Goal: Information Seeking & Learning: Learn about a topic

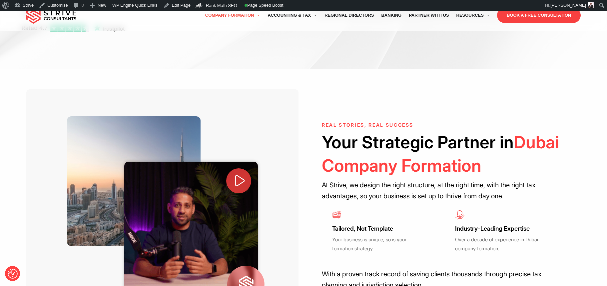
scroll to position [313, 0]
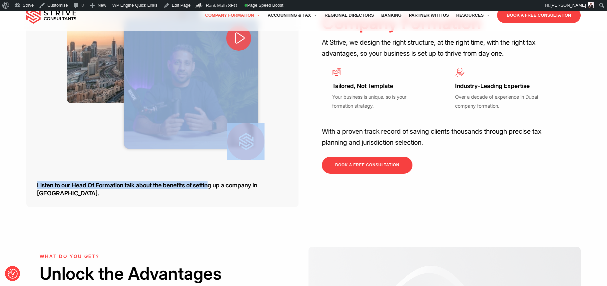
drag, startPoint x: 292, startPoint y: 172, endPoint x: 207, endPoint y: 172, distance: 85.6
click at [215, 172] on div "Listen to our Head Of Formation talk about the benefits of setting up a company…" at bounding box center [162, 77] width 272 height 260
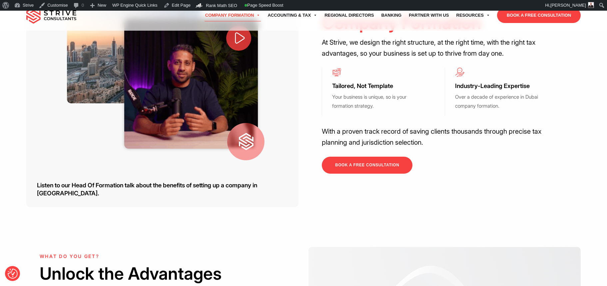
click at [206, 181] on h3 "Listen to our Head Of Formation talk about the benefits of setting up a company…" at bounding box center [167, 189] width 261 height 16
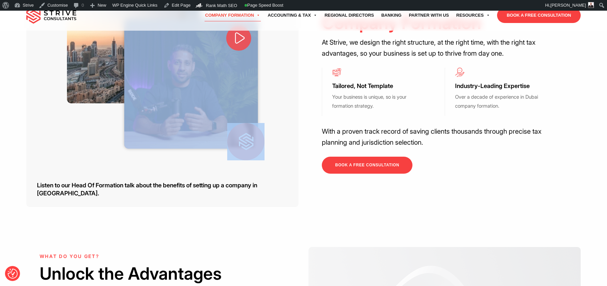
drag, startPoint x: 36, startPoint y: 172, endPoint x: 199, endPoint y: 173, distance: 163.1
click at [160, 169] on div "Listen to our Head Of Formation talk about the benefits of setting up a company…" at bounding box center [162, 77] width 272 height 260
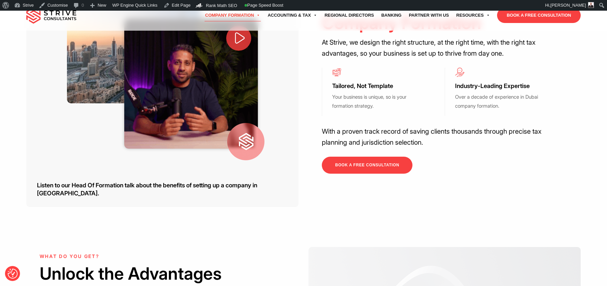
click at [199, 181] on h3 "Listen to our Head Of Formation talk about the benefits of setting up a company…" at bounding box center [167, 189] width 261 height 16
drag, startPoint x: 288, startPoint y: 173, endPoint x: 284, endPoint y: 173, distance: 4.7
click at [284, 181] on h3 "Listen to our Head Of Formation talk about the benefits of setting up a company…" at bounding box center [167, 189] width 261 height 16
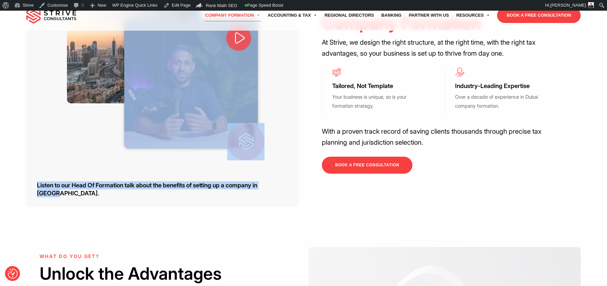
drag, startPoint x: 289, startPoint y: 173, endPoint x: 159, endPoint y: 161, distance: 130.7
click at [159, 161] on div "Listen to our Head Of Formation talk about the benefits of setting up a company…" at bounding box center [162, 77] width 272 height 260
click at [170, 7] on link "Edit Page" at bounding box center [177, 5] width 32 height 11
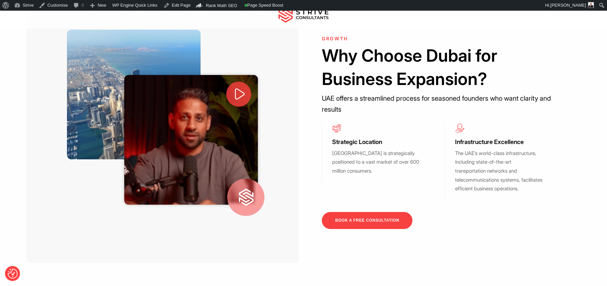
scroll to position [262, 0]
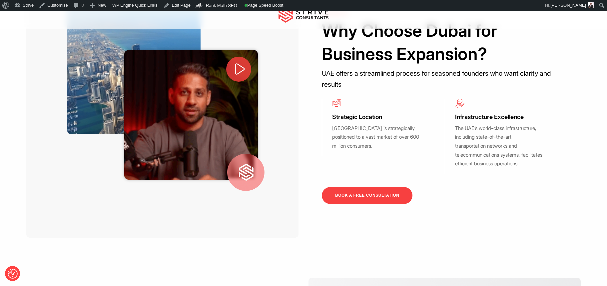
click at [248, 69] on span at bounding box center [238, 69] width 25 height 25
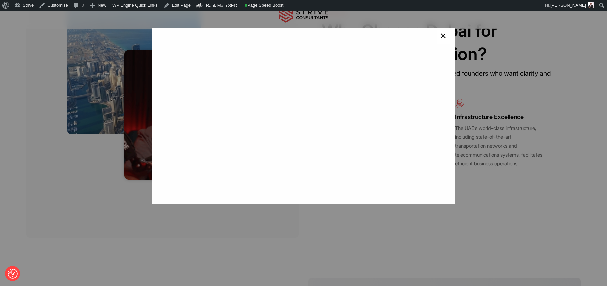
click at [440, 37] on span "×" at bounding box center [443, 36] width 6 height 13
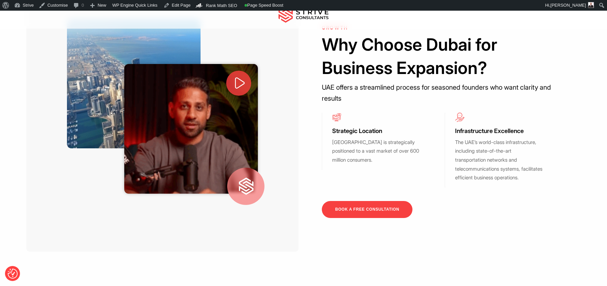
scroll to position [290, 0]
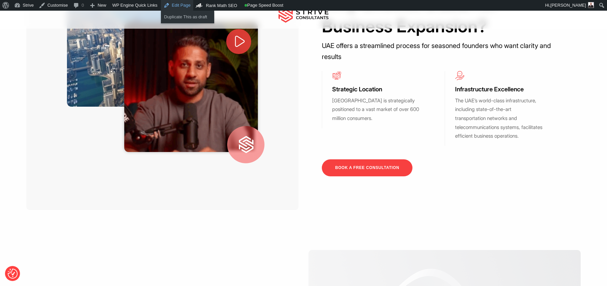
click at [187, 3] on link "Edit Page" at bounding box center [177, 5] width 32 height 11
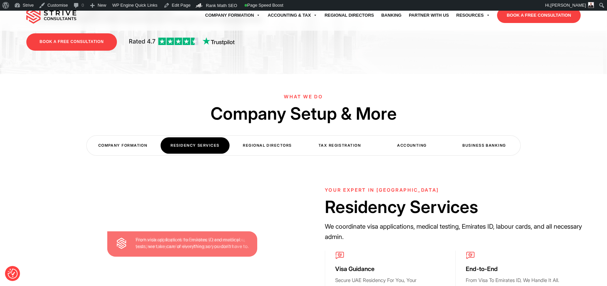
scroll to position [193, 0]
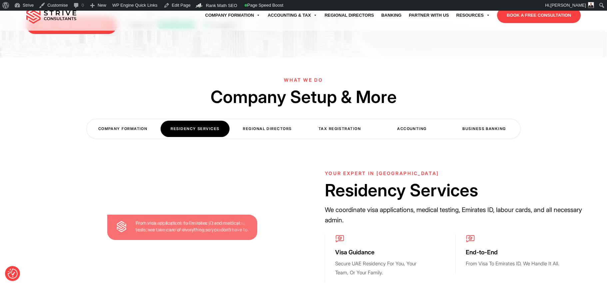
click at [249, 132] on div "Regional Directors" at bounding box center [267, 129] width 69 height 16
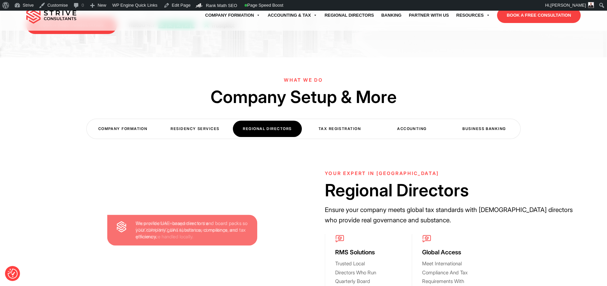
click at [196, 126] on div "Residency Services" at bounding box center [194, 129] width 69 height 16
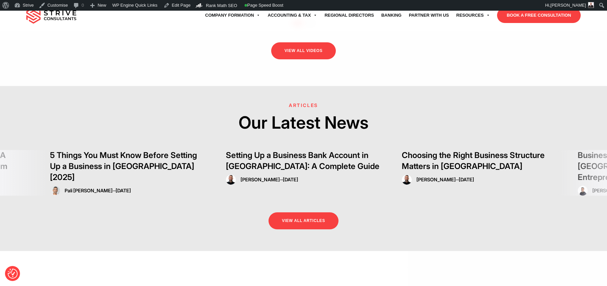
scroll to position [1685, 0]
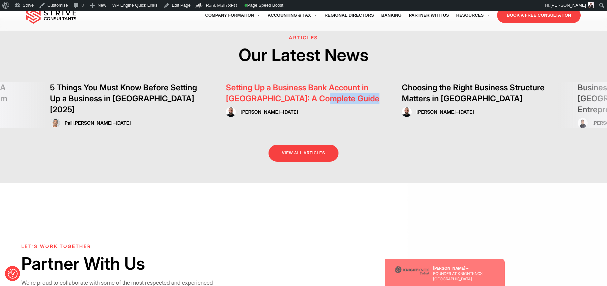
drag, startPoint x: 346, startPoint y: 105, endPoint x: 111, endPoint y: 96, distance: 234.5
click at [226, 97] on div "Setting Up a Business Bank Account in Dubai: A Complete Guide Raj Karwal – Sep …" at bounding box center [304, 99] width 156 height 35
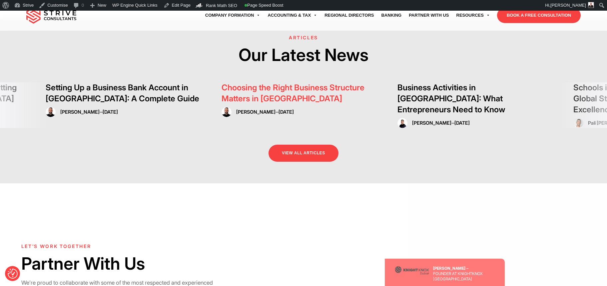
drag, startPoint x: 289, startPoint y: 101, endPoint x: 98, endPoint y: 99, distance: 191.1
click at [221, 99] on h3 "Choosing the Right Business Structure Matters in Dubai" at bounding box center [299, 93] width 156 height 22
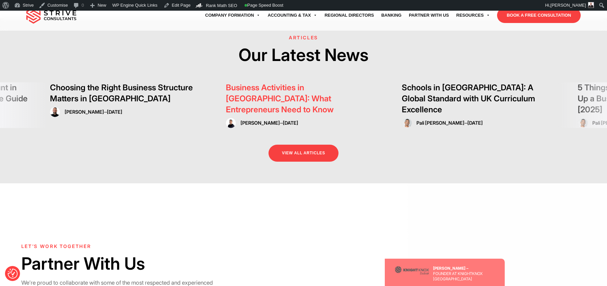
drag, startPoint x: 301, startPoint y: 104, endPoint x: 175, endPoint y: 103, distance: 126.2
click at [239, 104] on div "Business Activities in Dubai: What Entrepreneurs Need to Know Dipesh Virji – Se…" at bounding box center [304, 105] width 156 height 46
click at [256, 99] on div "Business Activities in Dubai: What Entrepreneurs Need to Know Dipesh Virji – Se…" at bounding box center [304, 105] width 156 height 46
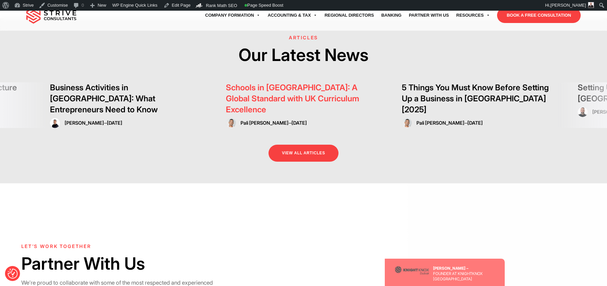
click at [319, 99] on h3 "Schools in Dubai: A Global Standard with UK Curriculum Excellence" at bounding box center [304, 98] width 156 height 33
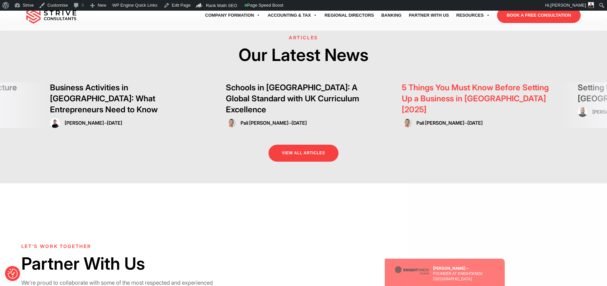
drag, startPoint x: 450, startPoint y: 102, endPoint x: 193, endPoint y: 103, distance: 257.4
click at [402, 102] on h3 "5 Things You Must Know Before Setting Up a Business in [GEOGRAPHIC_DATA] [2025]" at bounding box center [480, 98] width 156 height 33
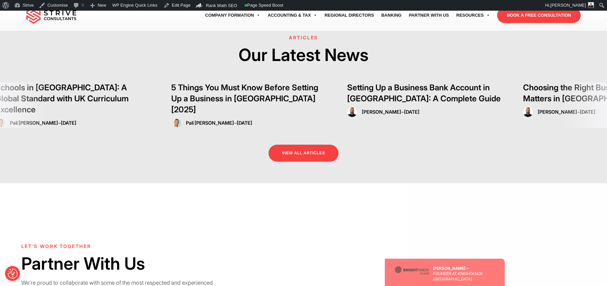
drag, startPoint x: 370, startPoint y: 108, endPoint x: 47, endPoint y: 112, distance: 323.0
click at [171, 118] on div "Pali Banwait – Jul 21, 2025" at bounding box center [249, 123] width 156 height 10
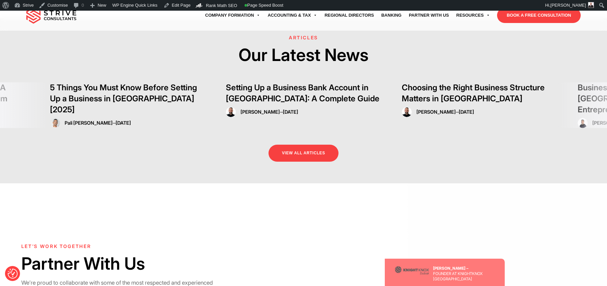
drag, startPoint x: 395, startPoint y: 111, endPoint x: 9, endPoint y: 111, distance: 385.5
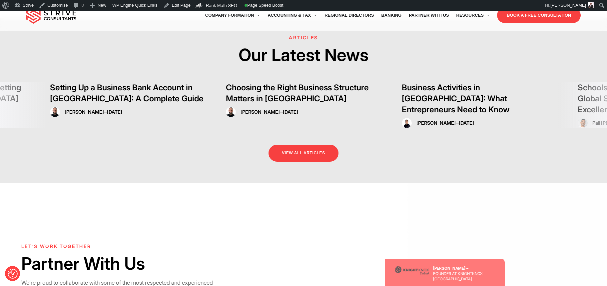
drag, startPoint x: 55, startPoint y: 113, endPoint x: -17, endPoint y: 113, distance: 71.6
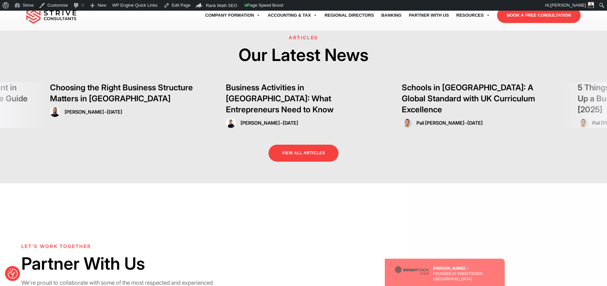
drag, startPoint x: 484, startPoint y: 125, endPoint x: 18, endPoint y: 131, distance: 466.5
click at [177, 128] on div "VIEW ALL ARTICLES" at bounding box center [303, 147] width 607 height 39
drag, startPoint x: 208, startPoint y: 75, endPoint x: 162, endPoint y: 76, distance: 45.6
click at [192, 76] on div "ARTICLES Our Latest News" at bounding box center [303, 58] width 607 height 47
drag, startPoint x: 166, startPoint y: 85, endPoint x: 9, endPoint y: 89, distance: 156.9
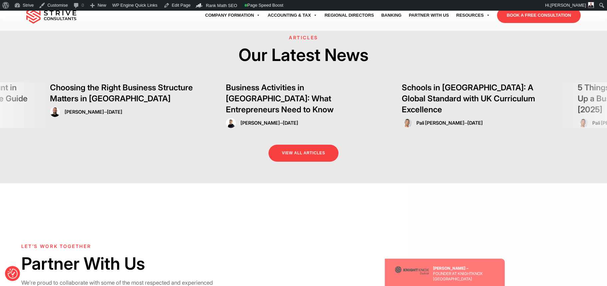
click at [226, 86] on link "Business Activities in [GEOGRAPHIC_DATA]: What Entrepreneurs Need to Know" at bounding box center [280, 99] width 108 height 32
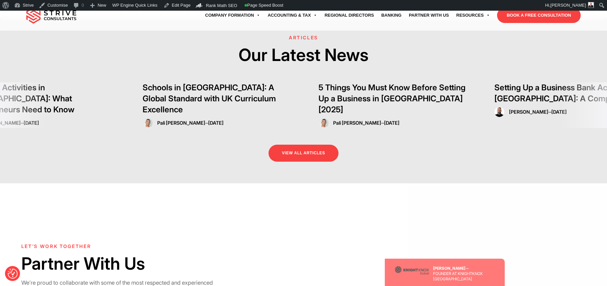
drag, startPoint x: 301, startPoint y: 92, endPoint x: 3, endPoint y: 92, distance: 298.3
click at [142, 93] on link "Schools in [GEOGRAPHIC_DATA]: A Global Standard with UK Curriculum Excellence" at bounding box center [208, 99] width 133 height 32
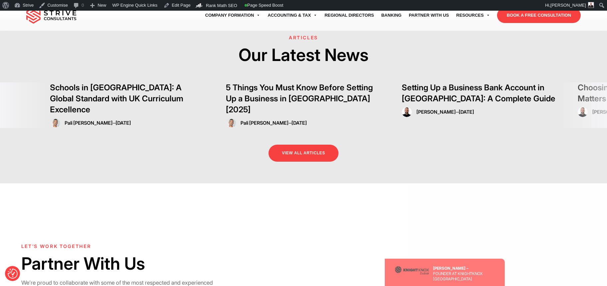
drag, startPoint x: 306, startPoint y: 93, endPoint x: 10, endPoint y: 91, distance: 296.0
click at [226, 92] on link "5 Things You Must Know Before Setting Up a Business in [GEOGRAPHIC_DATA] [2025]" at bounding box center [299, 99] width 147 height 32
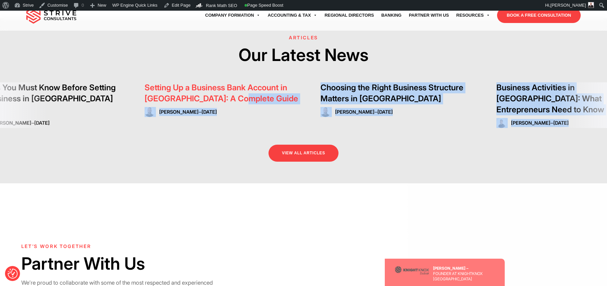
drag, startPoint x: 374, startPoint y: 96, endPoint x: 97, endPoint y: 90, distance: 277.4
click at [216, 94] on div "Choosing the Right Business Structure Matters in Dubai Raj Karwal – Sep 21, 202…" at bounding box center [573, 105] width 2285 height 46
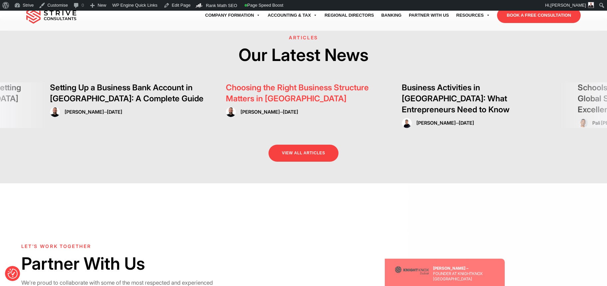
drag, startPoint x: 403, startPoint y: 104, endPoint x: 257, endPoint y: 105, distance: 145.2
click at [402, 105] on div "Business Activities in Dubai: What Entrepreneurs Need to Know Dipesh Virji – Se…" at bounding box center [480, 105] width 156 height 46
drag, startPoint x: 383, startPoint y: 111, endPoint x: 331, endPoint y: 111, distance: 51.6
click at [364, 111] on div "Choosing the Right Business Structure Matters in Dubai Raj Karwal – Sep 21, 202…" at bounding box center [479, 105] width 2285 height 46
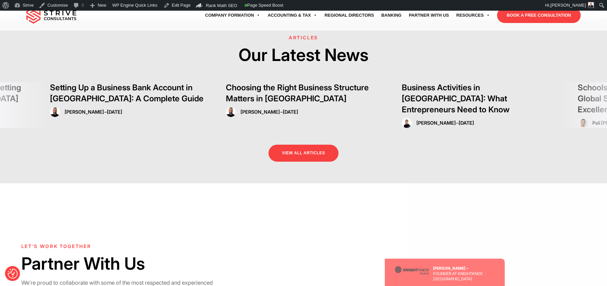
click at [309, 144] on link "VIEW ALL ARTICLES" at bounding box center [303, 152] width 70 height 17
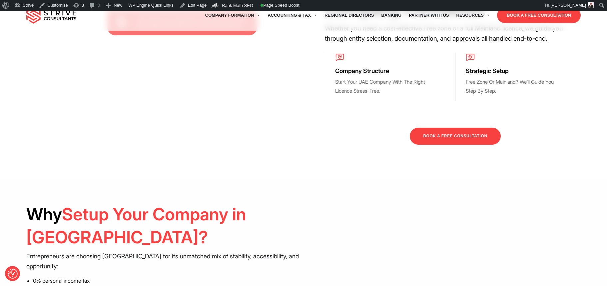
scroll to position [554, 0]
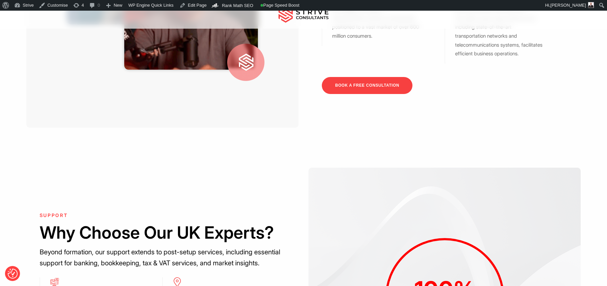
scroll to position [377, 0]
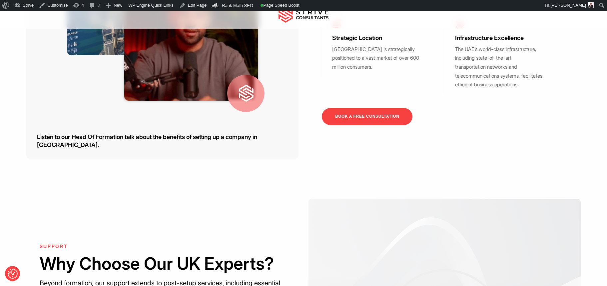
scroll to position [261, 0]
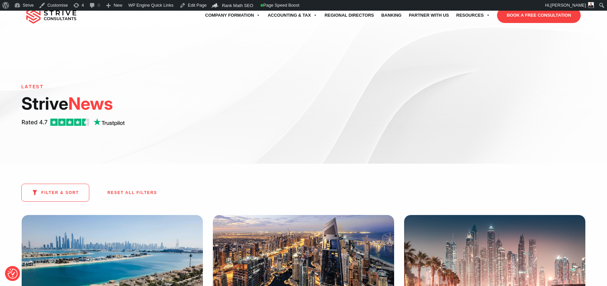
click at [53, 20] on img at bounding box center [51, 15] width 50 height 17
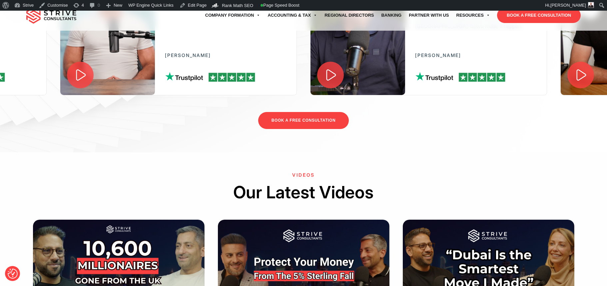
scroll to position [1384, 0]
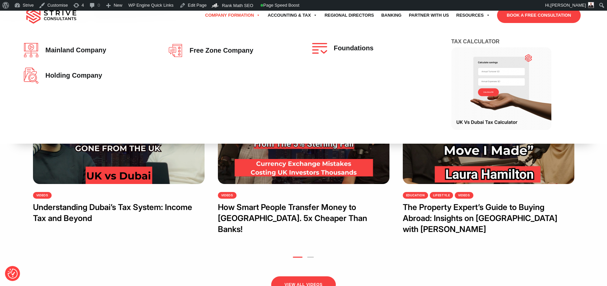
click at [214, 11] on link "Company Formation" at bounding box center [232, 15] width 63 height 19
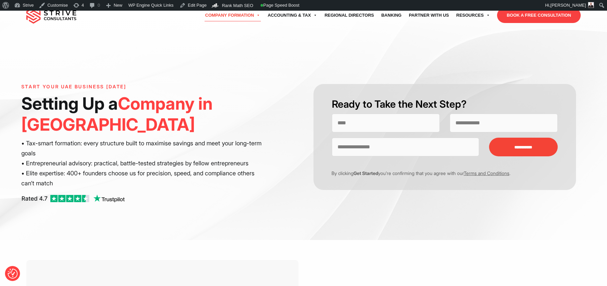
click at [30, 17] on img at bounding box center [51, 15] width 50 height 17
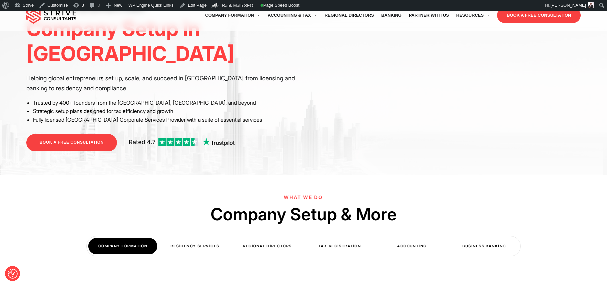
scroll to position [91, 0]
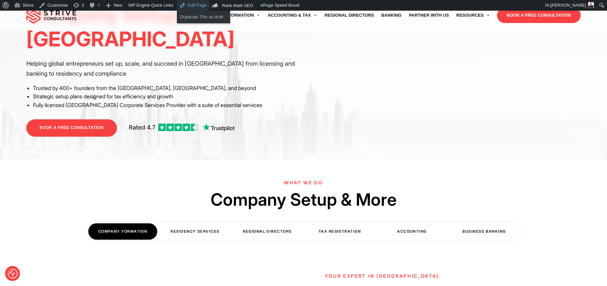
click at [203, 7] on link "Edit Page" at bounding box center [193, 5] width 32 height 11
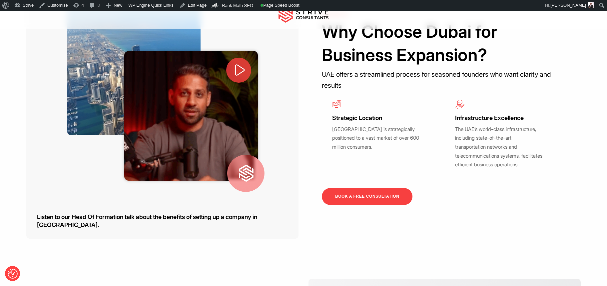
scroll to position [288, 0]
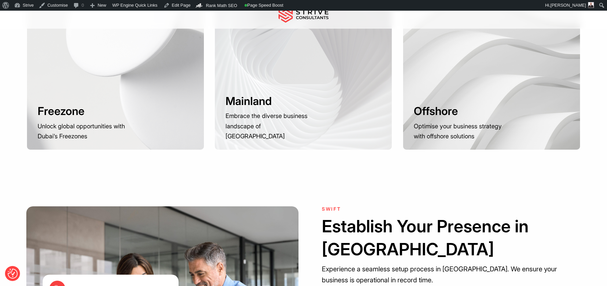
scroll to position [917, 0]
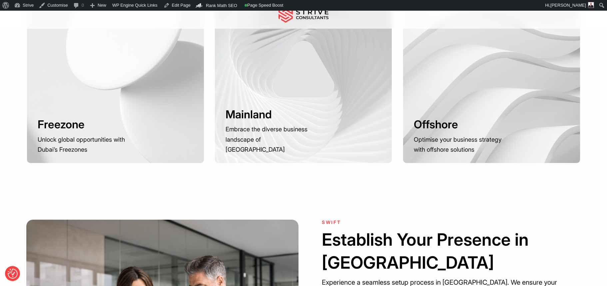
click at [476, 105] on div at bounding box center [491, 75] width 177 height 176
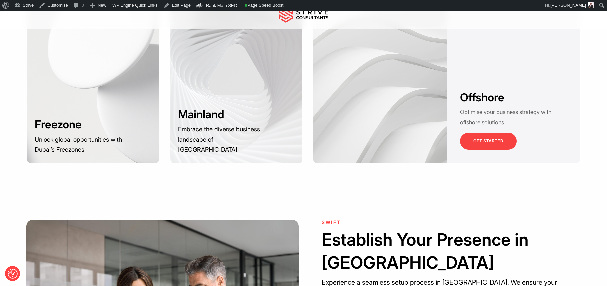
click at [472, 140] on link "GET STARTED" at bounding box center [488, 141] width 57 height 17
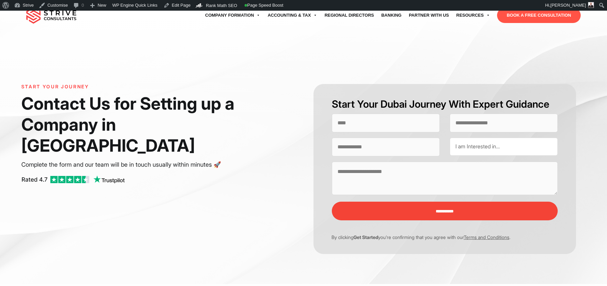
select select "Contact form"
click at [173, 9] on link "Edit Page" at bounding box center [177, 5] width 32 height 11
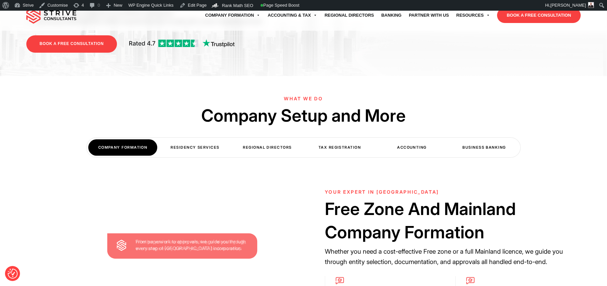
scroll to position [168, 0]
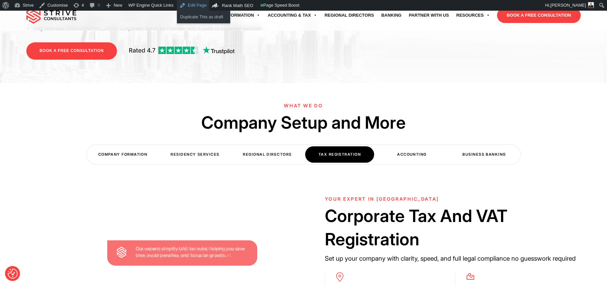
click at [203, 7] on link "Edit Page" at bounding box center [193, 5] width 32 height 11
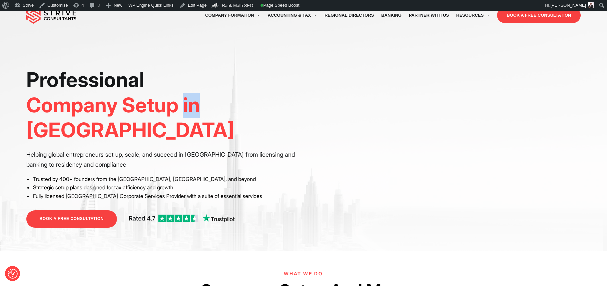
drag, startPoint x: 197, startPoint y: 111, endPoint x: 183, endPoint y: 109, distance: 13.8
click at [183, 109] on span "Company Setup in [GEOGRAPHIC_DATA]" at bounding box center [130, 118] width 208 height 50
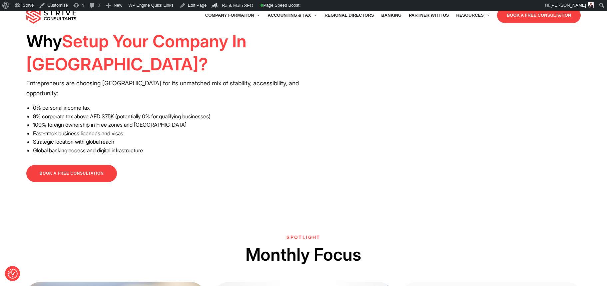
scroll to position [556, 0]
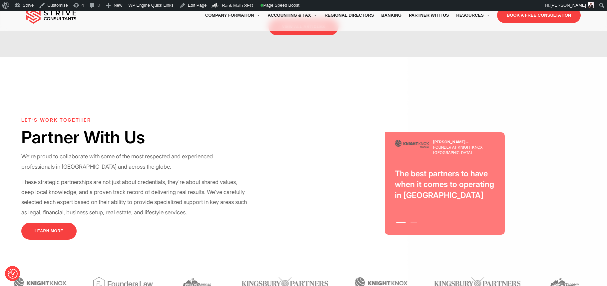
scroll to position [1956, 0]
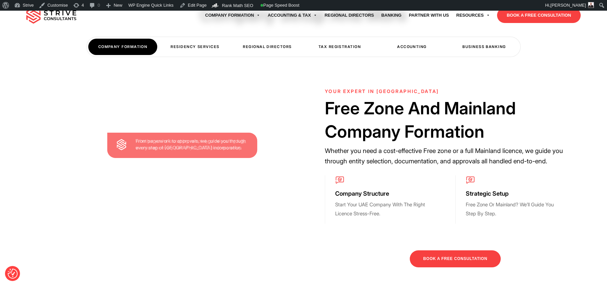
scroll to position [274, 0]
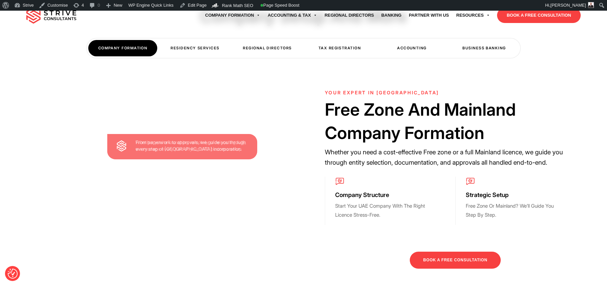
click at [183, 43] on div "Residency Services" at bounding box center [194, 48] width 69 height 16
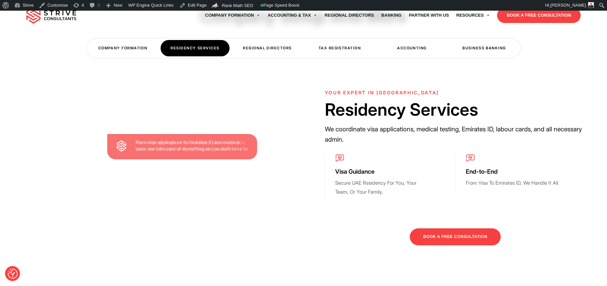
click at [210, 42] on div "Residency Services" at bounding box center [194, 48] width 69 height 16
click at [222, 42] on div "Residency Services" at bounding box center [194, 48] width 69 height 16
click at [246, 46] on div "Regional Directors" at bounding box center [267, 48] width 69 height 16
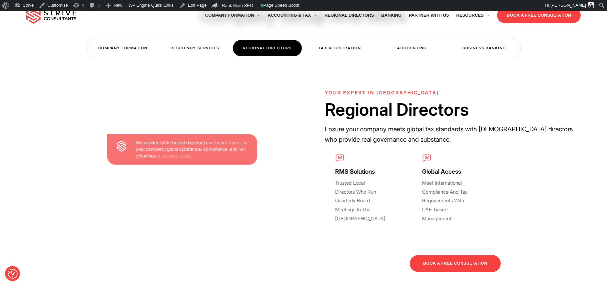
click at [331, 43] on div "Tax Registration" at bounding box center [339, 48] width 69 height 16
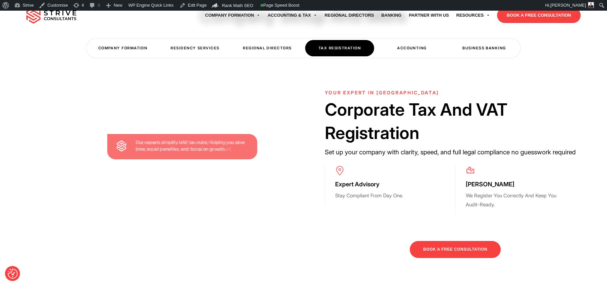
click at [397, 43] on div "Accounting" at bounding box center [411, 48] width 69 height 16
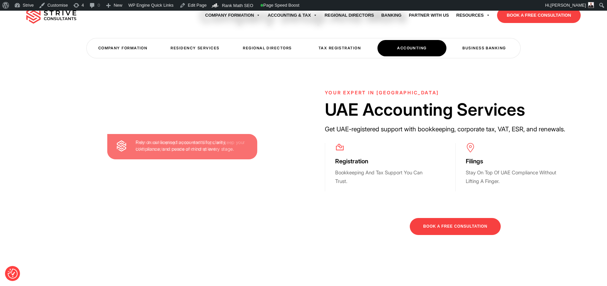
click at [475, 42] on div "Business Banking" at bounding box center [483, 48] width 69 height 16
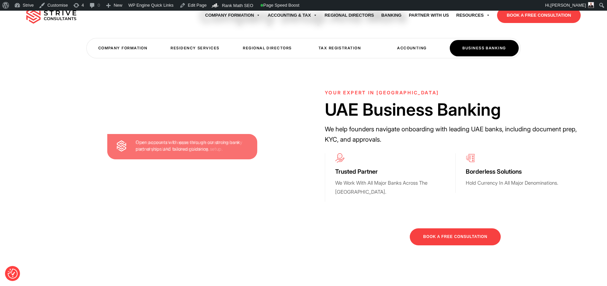
click at [394, 43] on div "Accounting" at bounding box center [411, 48] width 69 height 16
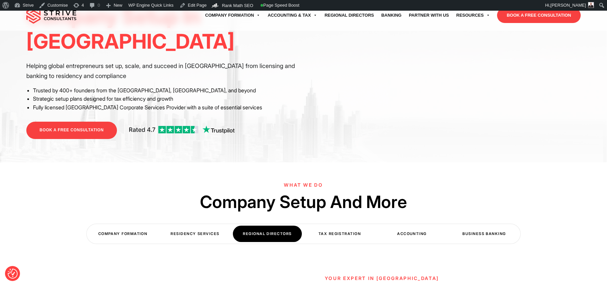
scroll to position [0, 0]
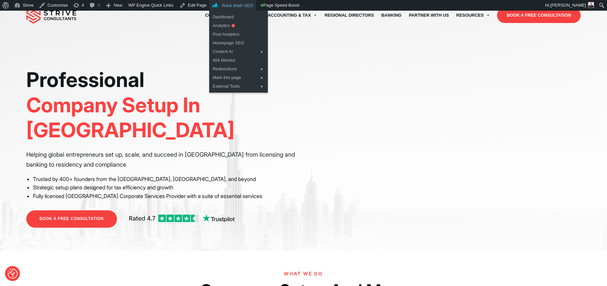
click at [239, 11] on ul "Dashboard Analytics Post Analytics Homepage SEO Content AI AI Tools Content Edi…" at bounding box center [238, 52] width 59 height 82
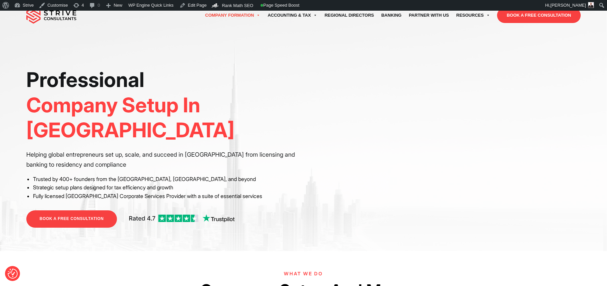
click at [213, 16] on link "Company Formation" at bounding box center [232, 15] width 63 height 19
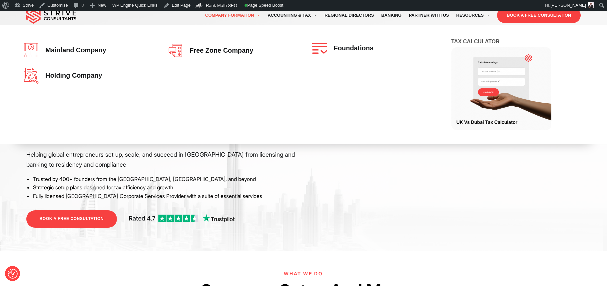
click at [205, 21] on link "Company Formation" at bounding box center [232, 15] width 63 height 19
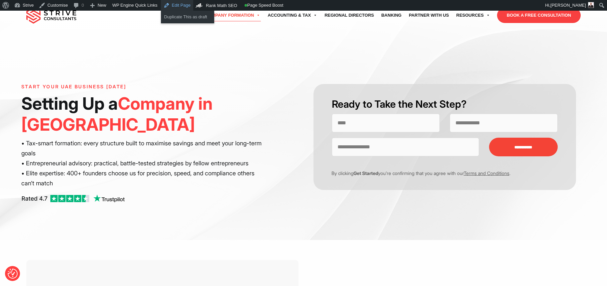
click at [181, 9] on link "Edit Page" at bounding box center [177, 5] width 32 height 11
click at [188, 7] on link "Edit Page" at bounding box center [193, 5] width 32 height 11
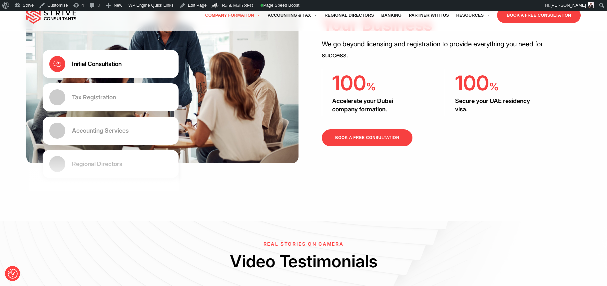
scroll to position [1244, 0]
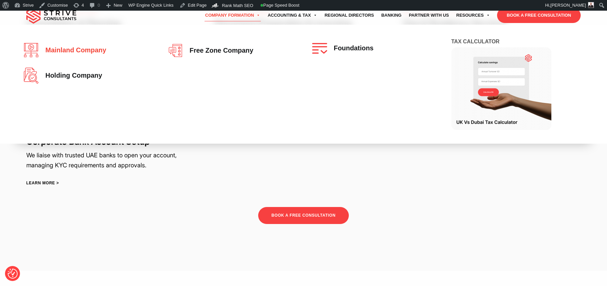
click at [86, 49] on span "Mainland company" at bounding box center [74, 50] width 64 height 7
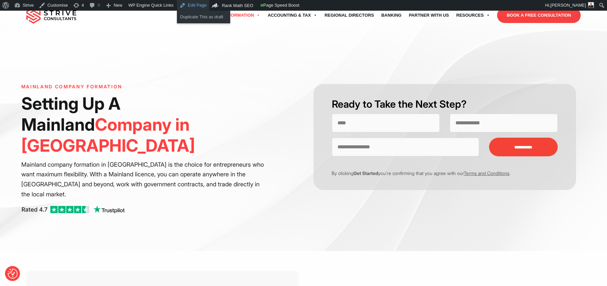
click at [191, 5] on link "Edit Page" at bounding box center [193, 5] width 32 height 11
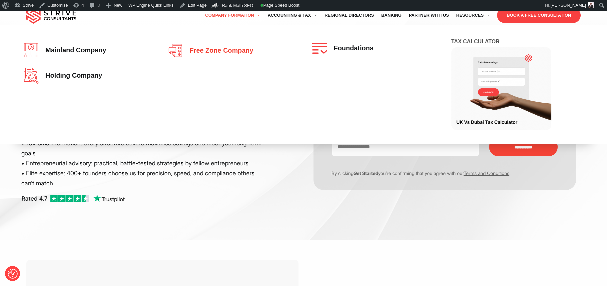
click at [216, 46] on link "Free zone company" at bounding box center [231, 50] width 127 height 15
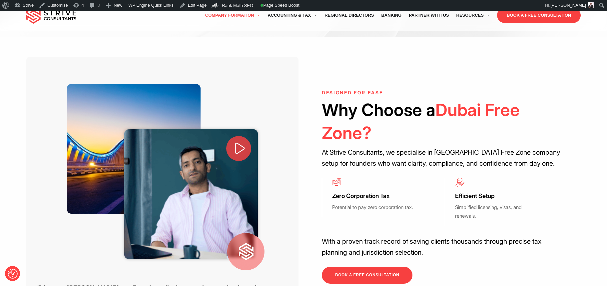
scroll to position [191, 0]
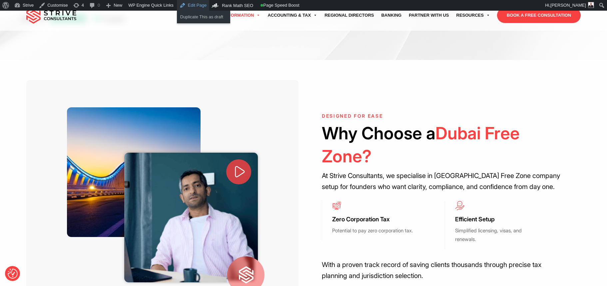
click at [203, 5] on link "Edit Page" at bounding box center [193, 5] width 32 height 11
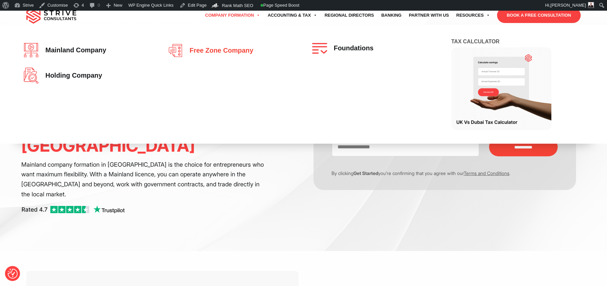
click at [201, 45] on link "Free zone company" at bounding box center [231, 50] width 127 height 15
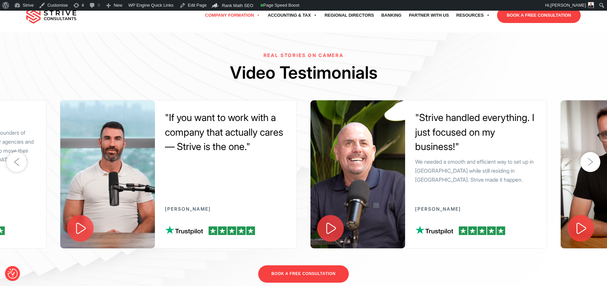
scroll to position [768, 0]
